Goal: Task Accomplishment & Management: Manage account settings

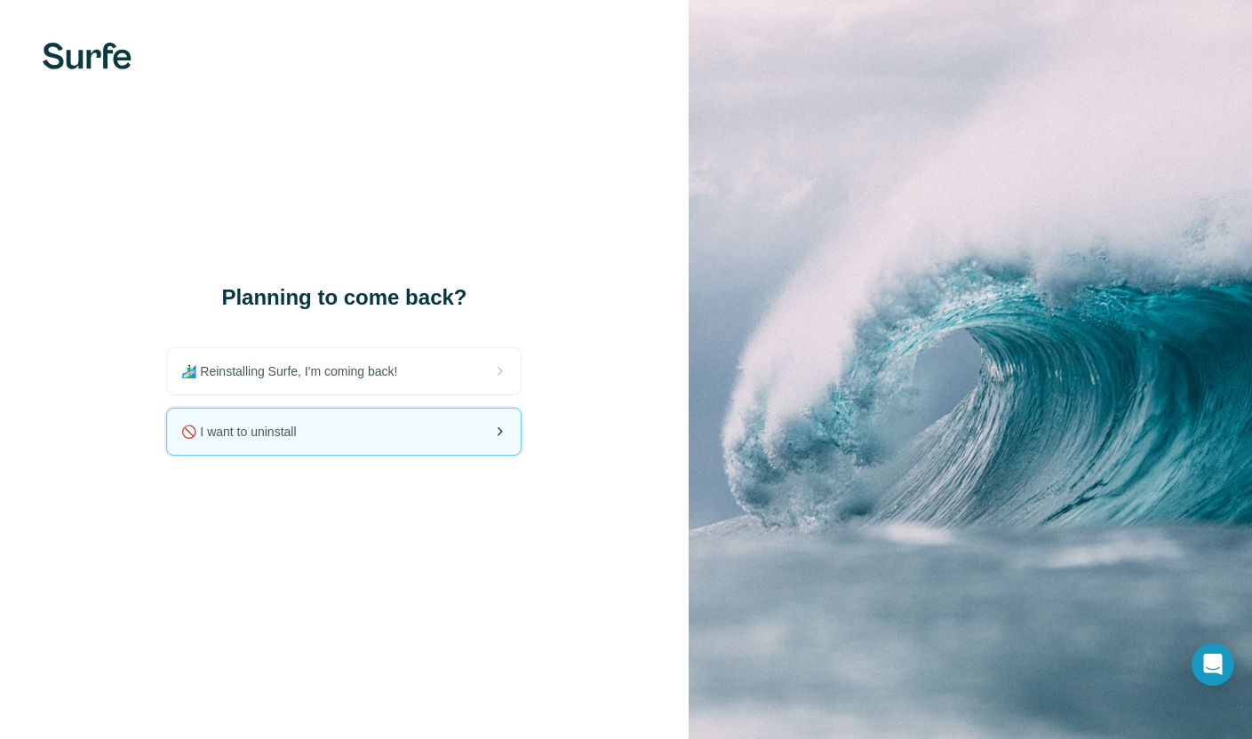
click at [341, 450] on div "🚫 I want to uninstall" at bounding box center [344, 432] width 354 height 46
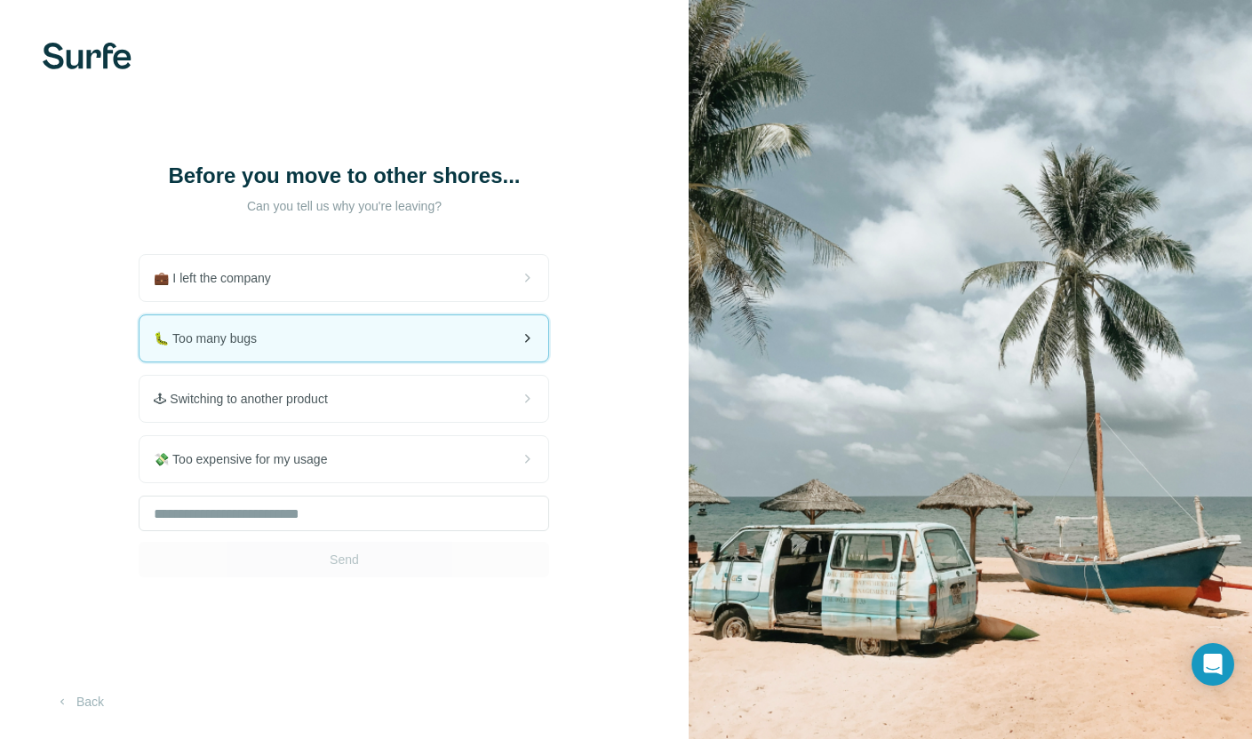
click at [351, 362] on div "🐛 Too many bugs" at bounding box center [344, 338] width 409 height 46
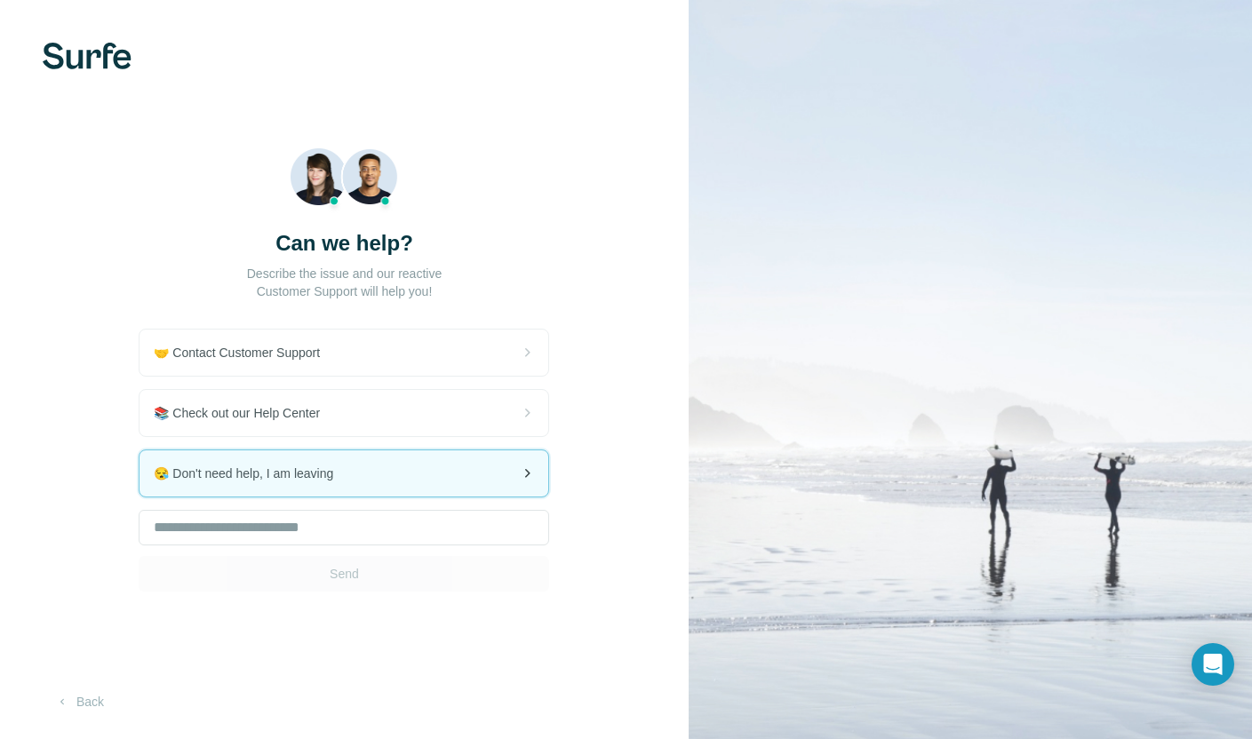
click at [320, 491] on div "😪 Don't need help, I am leaving" at bounding box center [344, 474] width 409 height 46
